Goal: Transaction & Acquisition: Book appointment/travel/reservation

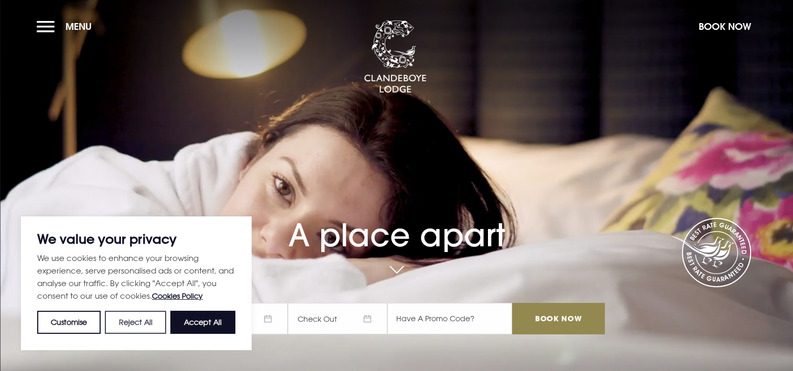
click at [141, 323] on button "Reject All" at bounding box center [135, 322] width 61 height 23
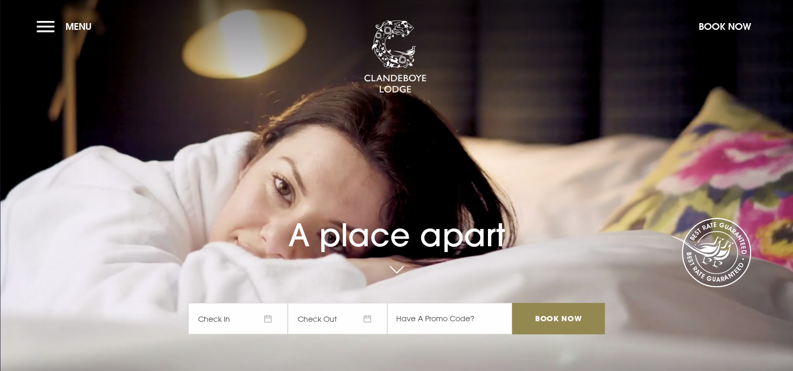
click at [213, 320] on span "Check In" at bounding box center [238, 318] width 100 height 31
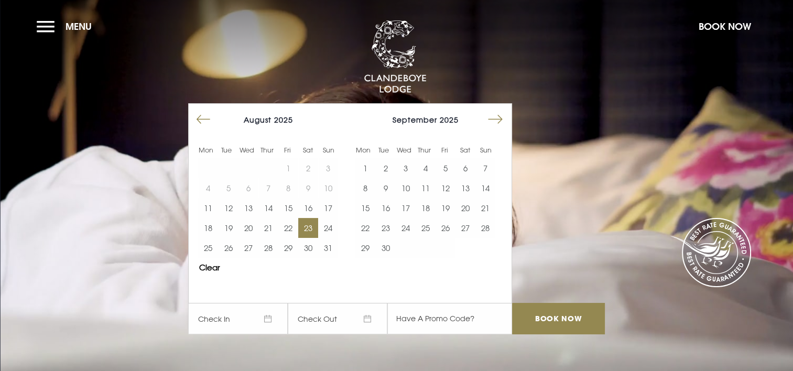
click at [315, 233] on button "23" at bounding box center [308, 228] width 20 height 20
click at [333, 226] on button "24" at bounding box center [328, 228] width 20 height 20
click at [545, 313] on input "Book Now" at bounding box center [558, 318] width 92 height 31
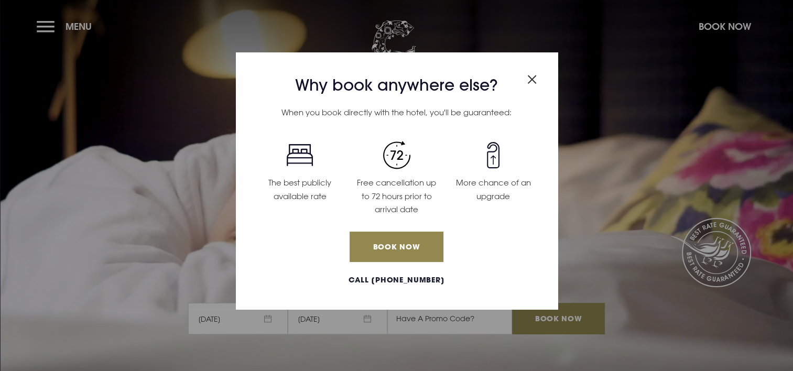
click at [252, 321] on div "Why book anywhere else? When you book directly with the hotel, you'll be guaran…" at bounding box center [396, 185] width 793 height 371
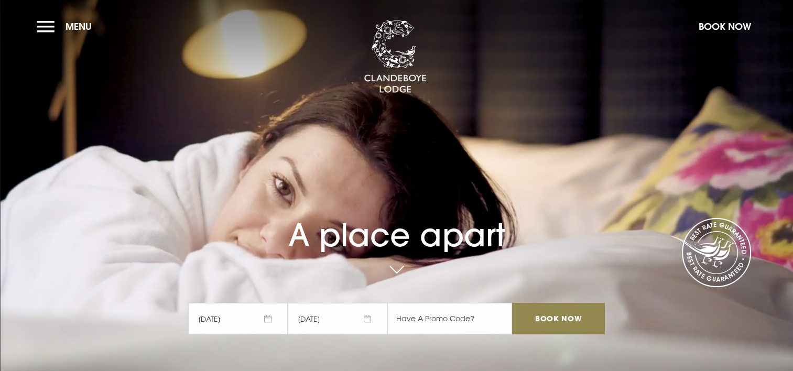
click at [275, 316] on span "[DATE]" at bounding box center [238, 318] width 100 height 31
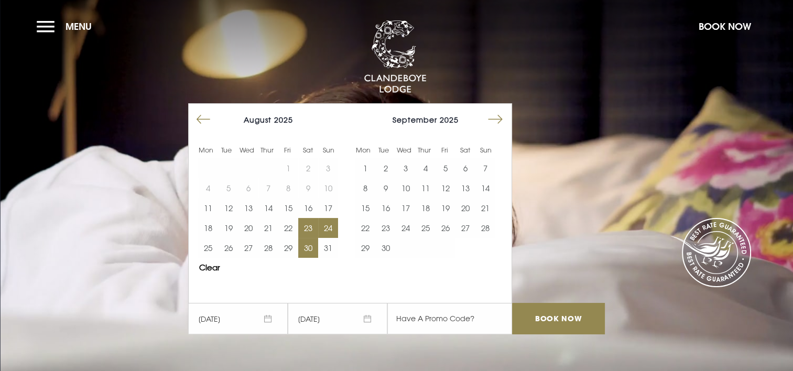
click at [316, 247] on button "30" at bounding box center [308, 248] width 20 height 20
drag, startPoint x: 327, startPoint y: 249, endPoint x: 338, endPoint y: 273, distance: 25.6
click at [328, 250] on button "31" at bounding box center [328, 248] width 20 height 20
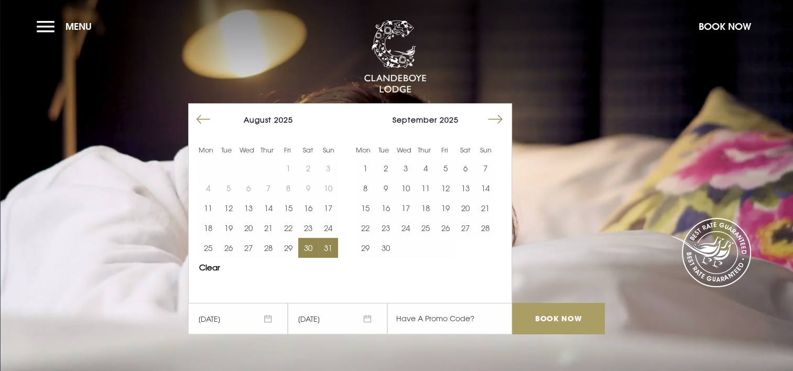
click at [546, 321] on input "Book Now" at bounding box center [558, 318] width 92 height 31
